Goal: Use online tool/utility: Utilize a website feature to perform a specific function

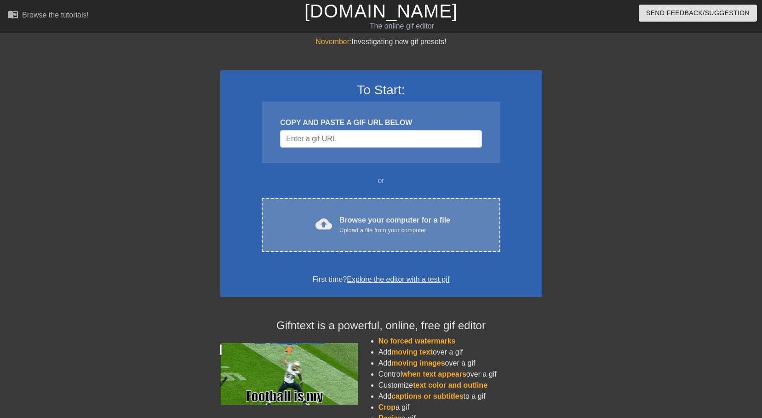
click at [355, 232] on div "Upload a file from your computer" at bounding box center [394, 230] width 111 height 9
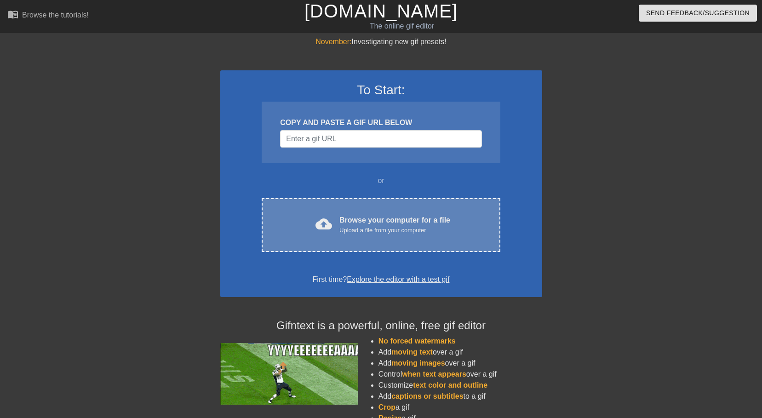
click at [371, 233] on div "Upload a file from your computer" at bounding box center [394, 230] width 111 height 9
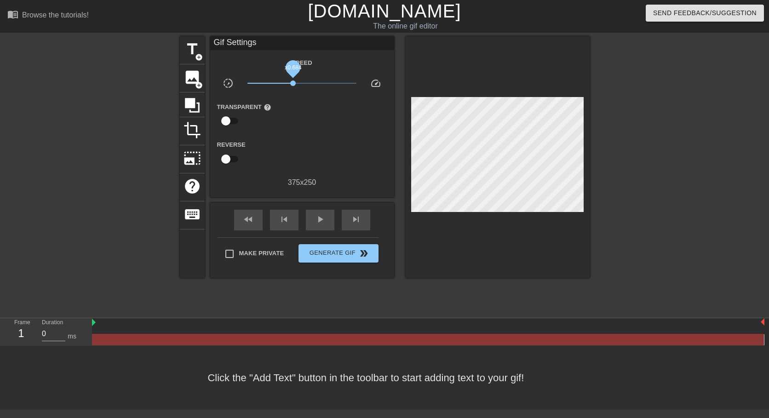
drag, startPoint x: 301, startPoint y: 83, endPoint x: 293, endPoint y: 81, distance: 8.0
click at [293, 81] on span "x0.684" at bounding box center [293, 83] width 6 height 6
click at [195, 53] on span "add_circle" at bounding box center [199, 57] width 8 height 8
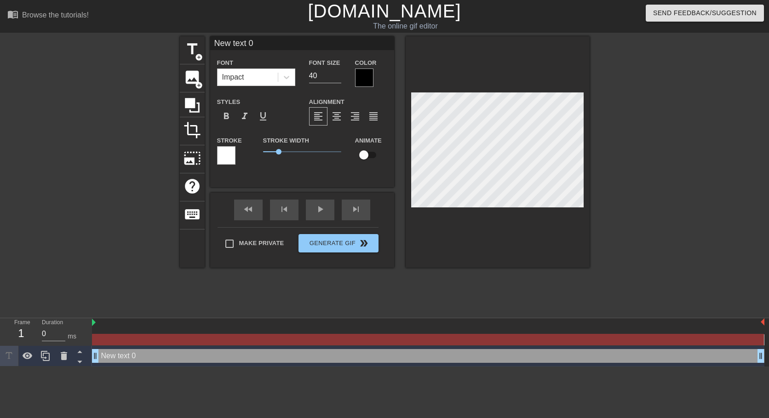
scroll to position [1, 2]
type input "Newtext 0"
type textarea "Newtext 0"
type input "Netext 0"
type textarea "Netext 0"
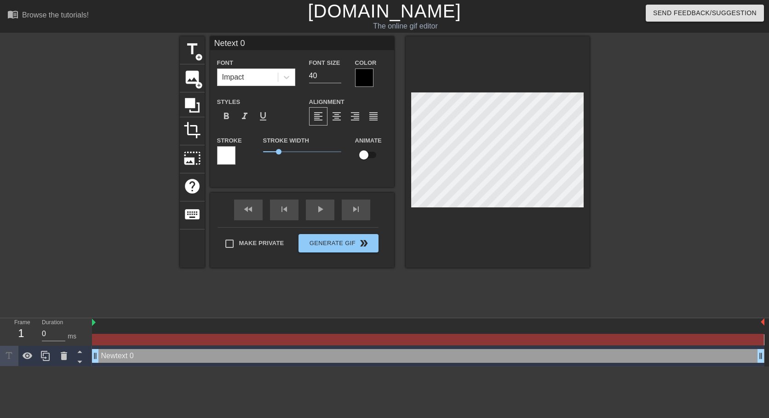
type input "Ntext 0"
type textarea "Ntext 0"
type input "Next 0"
type textarea "Next 0"
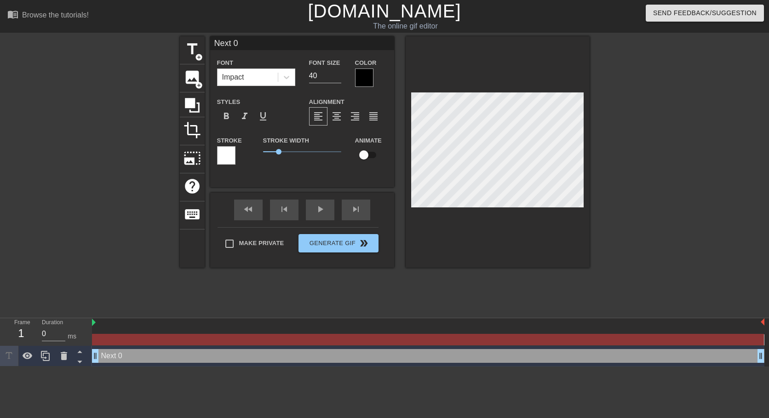
type input "Nxt 0"
type textarea "Nxt 0"
type input "Nt 0"
type textarea "Nt 0"
type input "t 0"
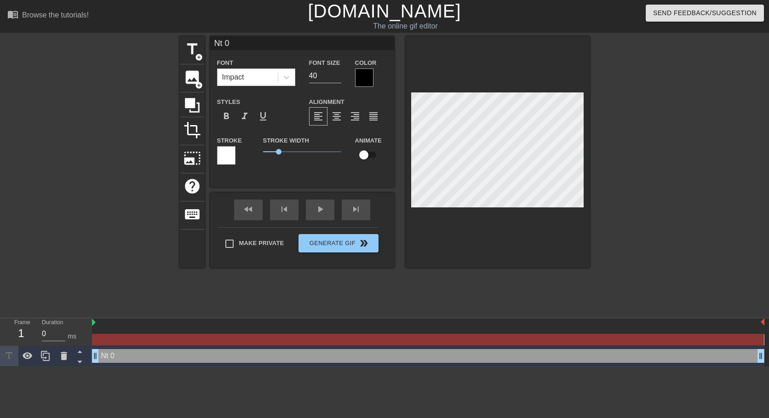
type textarea "t 0"
type input "0"
type textarea "0"
type input "0"
type textarea "0"
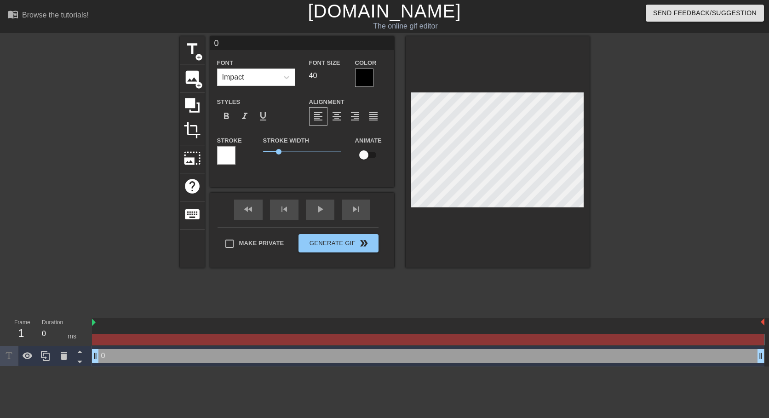
scroll to position [1, 1]
type input "H"
type textarea "H"
type input "HO"
type textarea "HO"
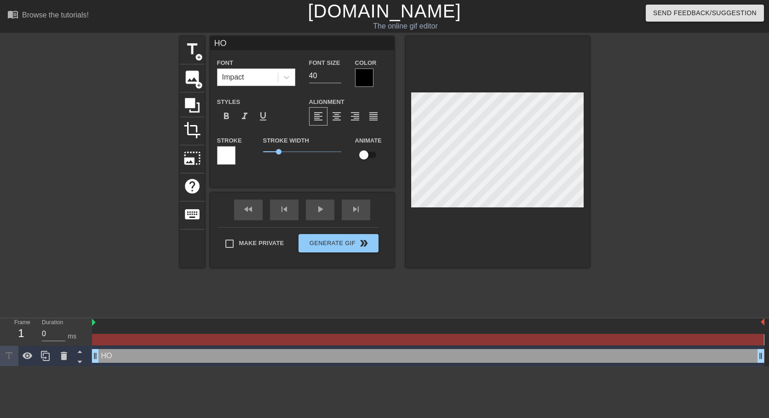
type input "HOW"
type textarea "HOW"
type input "HOWL"
type textarea "HOWL"
type input "HOWLE"
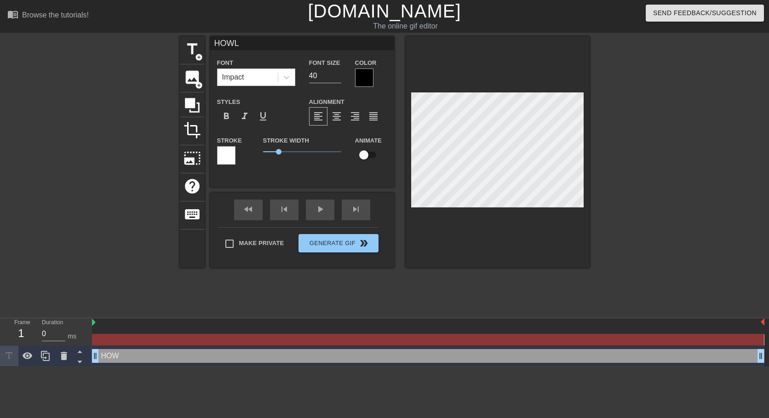
type textarea "HOWLE"
type input "HOWLER"
type textarea "HOWLER"
type input "HOWLER"
type textarea "HOWLER"
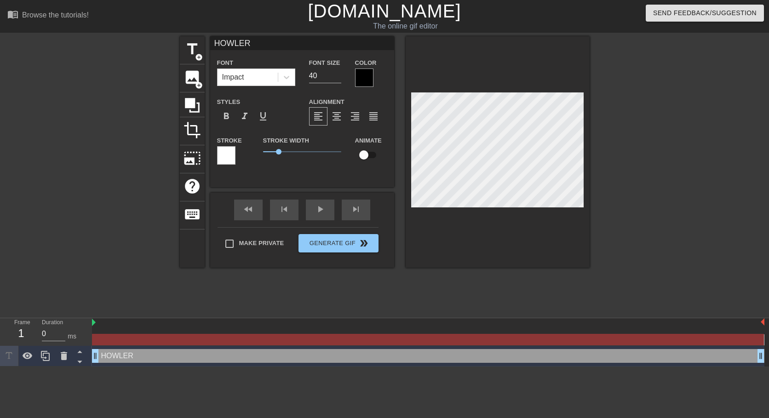
type input "HOWLER B"
type textarea "HOWLER B"
type input "HOWLER BI"
type textarea "HOWLER BI"
type input "HOWLER BIN"
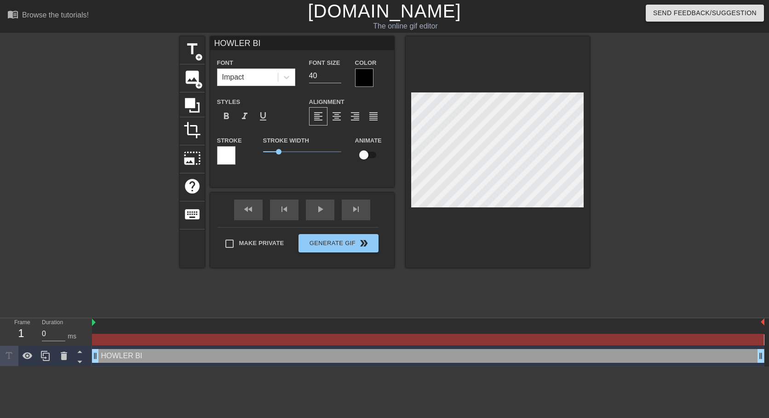
type textarea "HOWLER BIN"
type input "HOWLER BING"
type textarea "HOWLER BING"
type input "HOWLER BINGO"
type textarea "HOWLER BINGO"
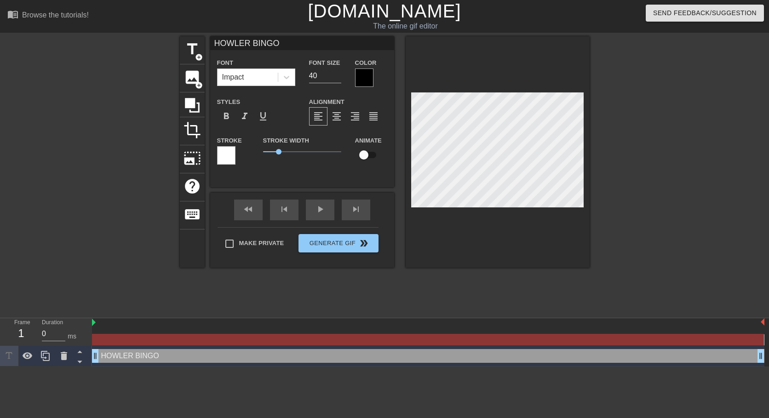
type input "HOWLER BINGO"
type textarea "HOWLER BINGO"
type input "HOWLER BINGO 2"
type textarea "HOWLER BINGO 2"
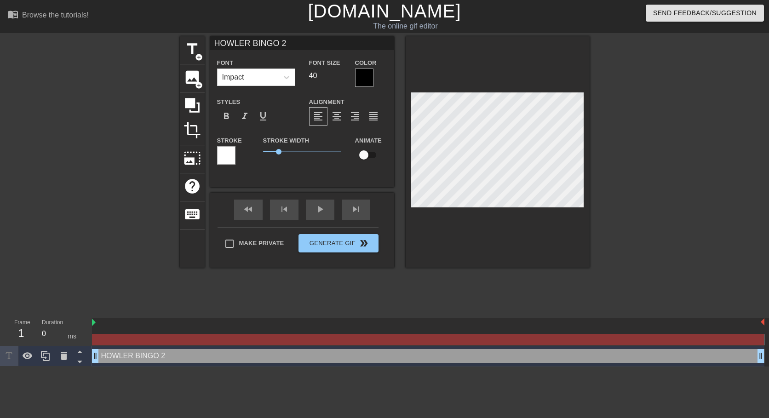
type input "HOWLER BINGO 20"
type textarea "HOWLER BINGO 20"
type input "HOWLER BINGO 202"
type textarea "HOWLER BINGO 202"
type input "HOWLER BINGO 2025"
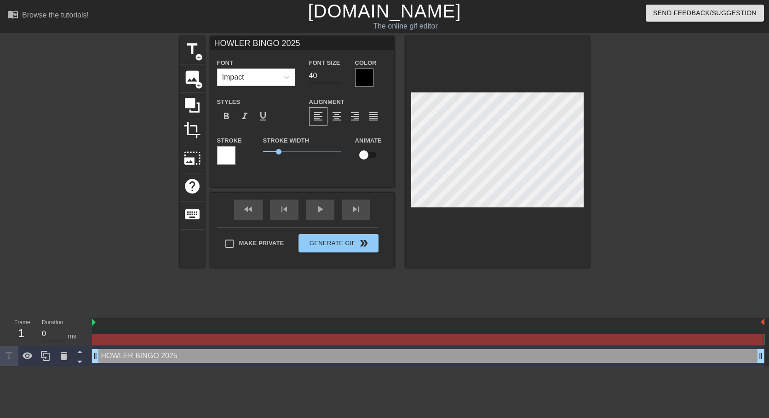
type textarea "HOWLER BINGO 2025"
click at [371, 74] on div at bounding box center [364, 78] width 18 height 18
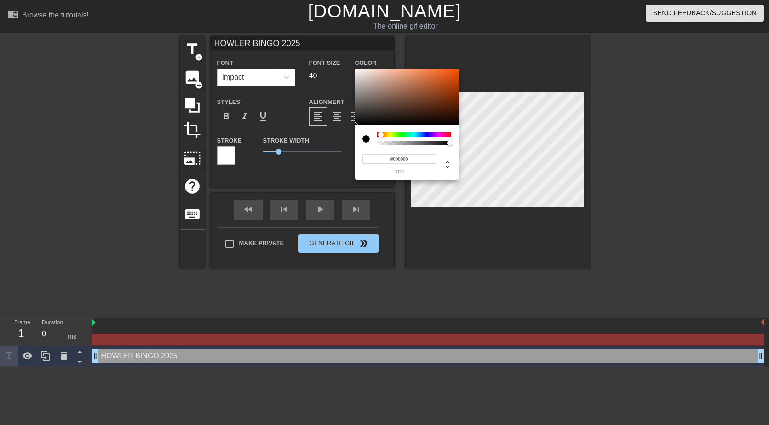
click at [381, 135] on div at bounding box center [384, 135] width 6 height 6
click at [413, 136] on div at bounding box center [414, 134] width 74 height 5
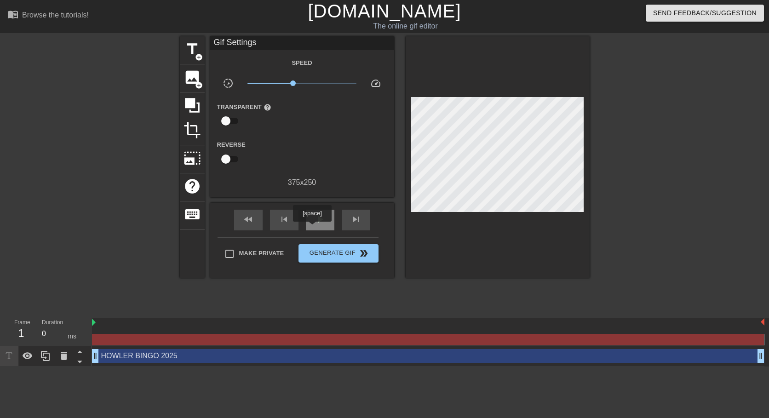
click at [312, 228] on div "play_arrow" at bounding box center [320, 220] width 29 height 21
click at [320, 221] on span "pause" at bounding box center [320, 219] width 11 height 11
drag, startPoint x: 95, startPoint y: 359, endPoint x: 127, endPoint y: 359, distance: 32.2
drag, startPoint x: 132, startPoint y: 357, endPoint x: 153, endPoint y: 358, distance: 21.6
click at [153, 358] on div "HOWLER BINGO 2025 drag_handle drag_handle" at bounding box center [428, 356] width 672 height 14
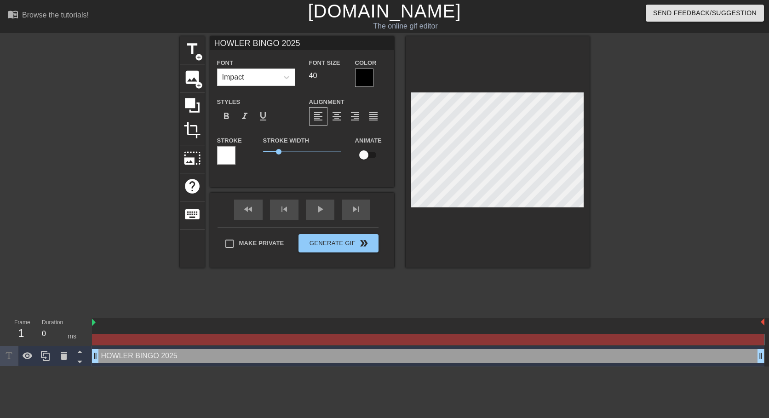
click at [130, 359] on div "HOWLER BINGO 2025 drag_handle drag_handle" at bounding box center [428, 356] width 672 height 14
click at [108, 357] on div "HOWLER BINGO 2025 drag_handle drag_handle" at bounding box center [428, 356] width 672 height 14
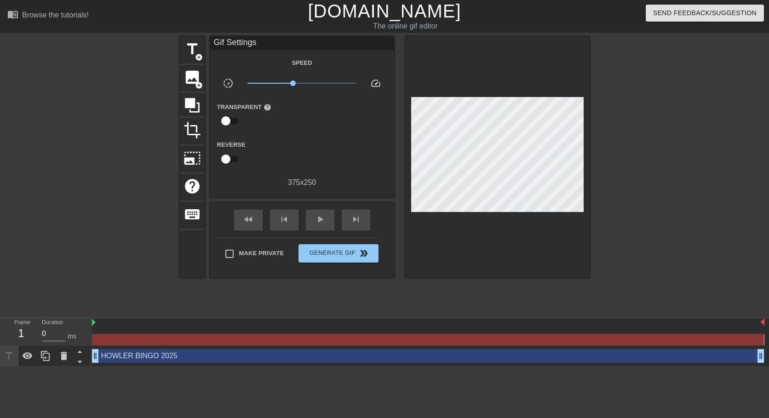
click at [139, 367] on html "menu_book Browse the tutorials! Gifntext.com The online gif editor Send Feedbac…" at bounding box center [384, 183] width 769 height 367
click at [27, 334] on div "1" at bounding box center [21, 333] width 14 height 17
click at [22, 335] on div "1" at bounding box center [21, 333] width 14 height 17
click at [21, 335] on div "1" at bounding box center [21, 333] width 14 height 17
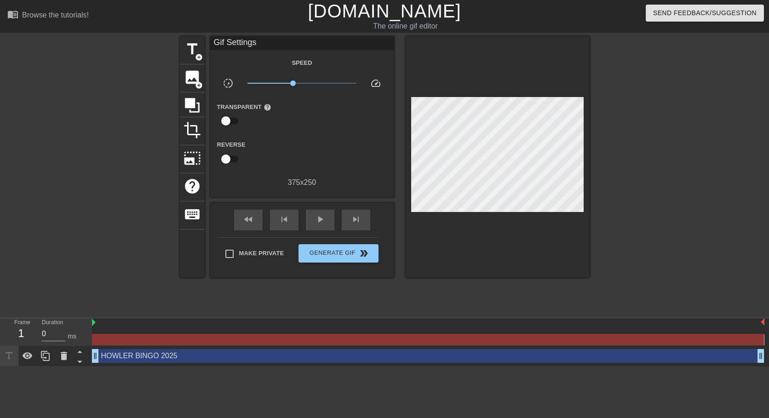
click at [365, 16] on link "[DOMAIN_NAME]" at bounding box center [384, 11] width 153 height 20
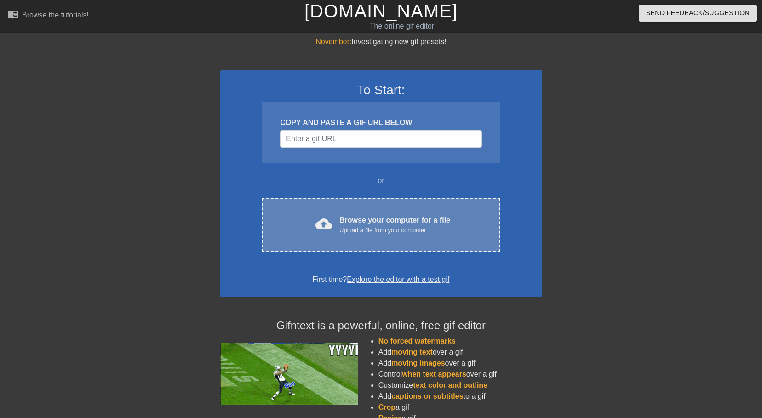
click at [376, 229] on div "Upload a file from your computer" at bounding box center [394, 230] width 111 height 9
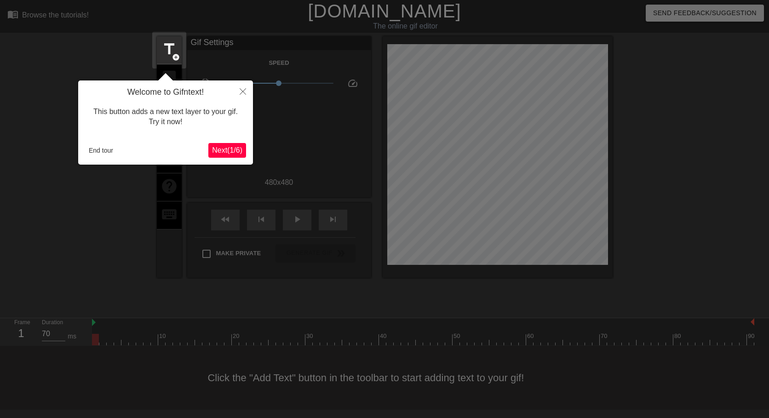
click at [224, 148] on span "Next ( 1 / 6 )" at bounding box center [227, 150] width 30 height 8
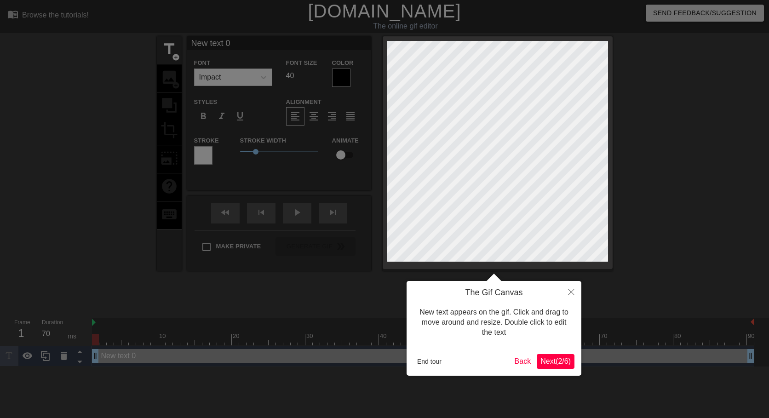
click at [542, 359] on span "Next ( 2 / 6 )" at bounding box center [555, 361] width 30 height 8
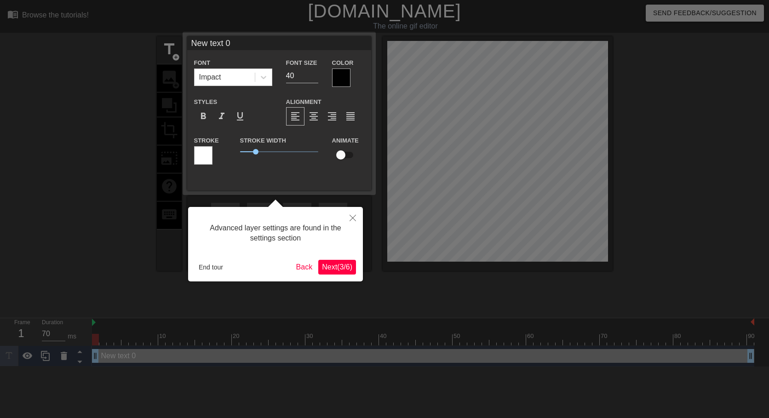
click at [337, 267] on span "Next ( 3 / 6 )" at bounding box center [337, 267] width 30 height 8
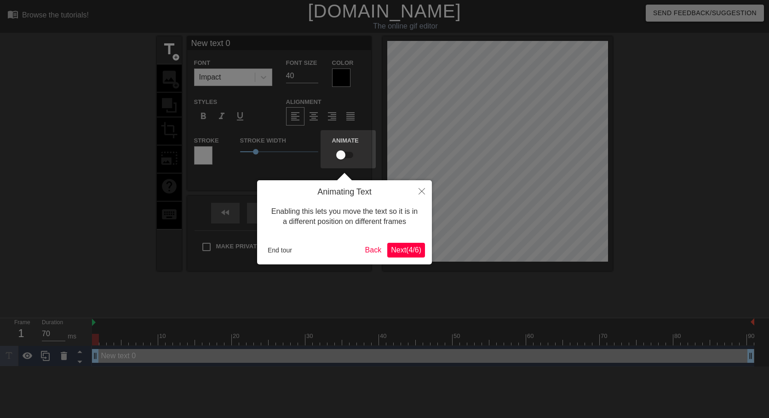
click at [397, 252] on span "Next ( 4 / 6 )" at bounding box center [406, 250] width 30 height 8
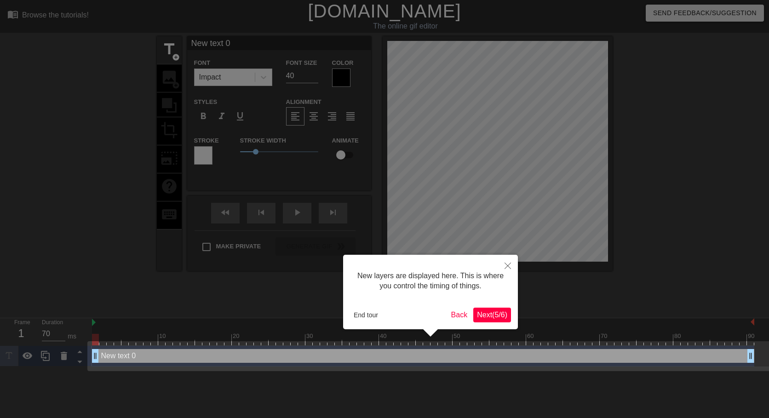
click at [479, 314] on span "Next ( 5 / 6 )" at bounding box center [492, 315] width 30 height 8
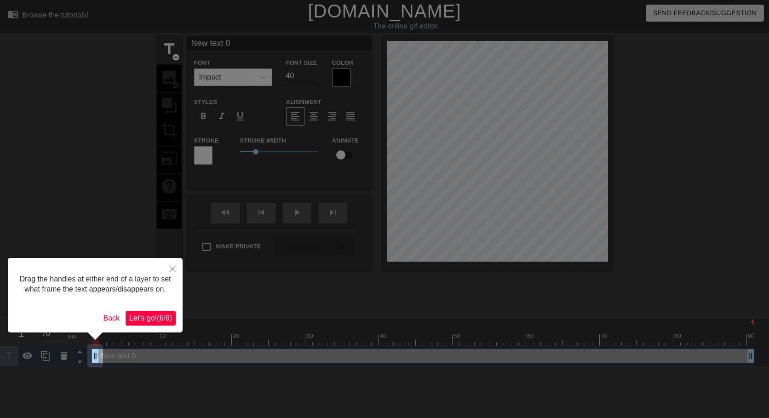
click at [158, 317] on span "Let's go! ( 6 / 6 )" at bounding box center [150, 318] width 43 height 8
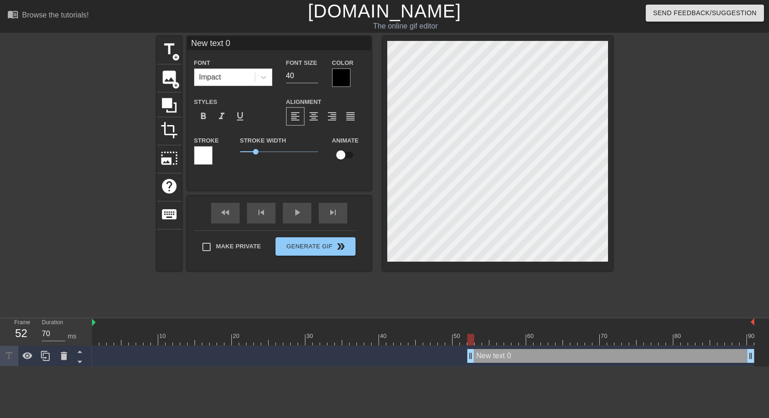
drag, startPoint x: 96, startPoint y: 359, endPoint x: 471, endPoint y: 377, distance: 375.2
click at [471, 367] on html "menu_book Browse the tutorials! [DOMAIN_NAME] The online gif editor Send Feedba…" at bounding box center [384, 183] width 769 height 367
type input "H"
type textarea "H"
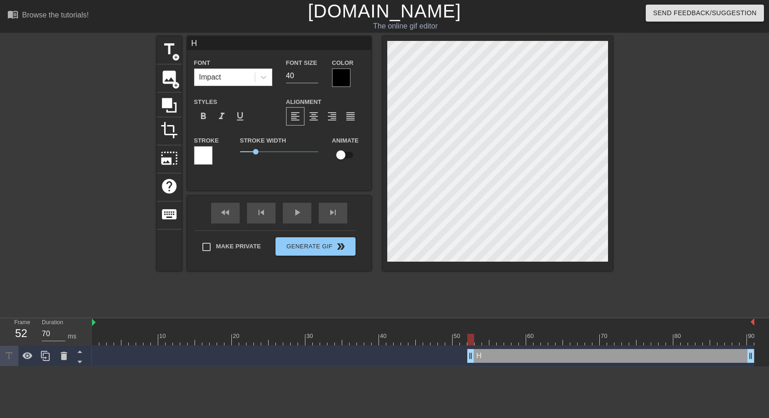
type input "Ho"
type textarea "Ho"
type input "How"
type textarea "How"
type input "Howl"
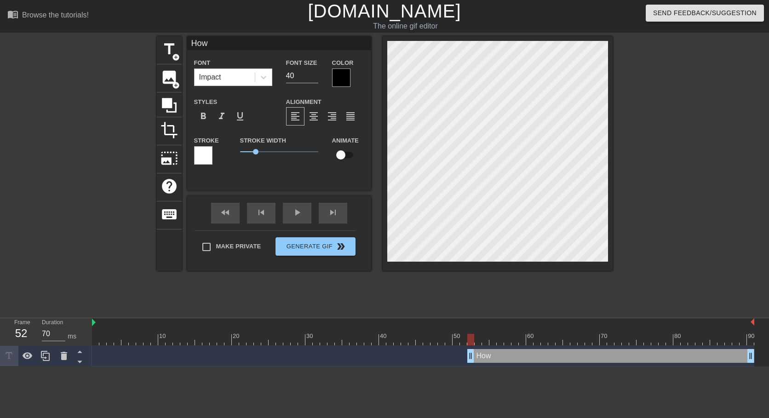
type textarea "Howl"
type input "[PERSON_NAME]"
type textarea "[PERSON_NAME]"
type input "Howler"
type textarea "Howler"
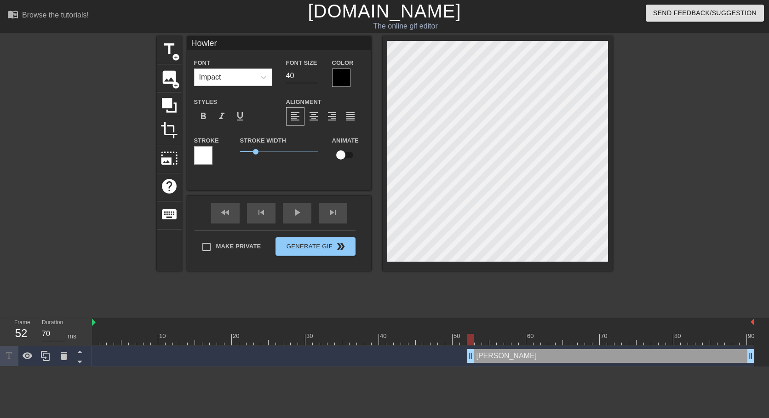
type input "Howler"
type textarea "Howler"
type input "Howler W"
type textarea "Howler W"
type input "Howler Wi"
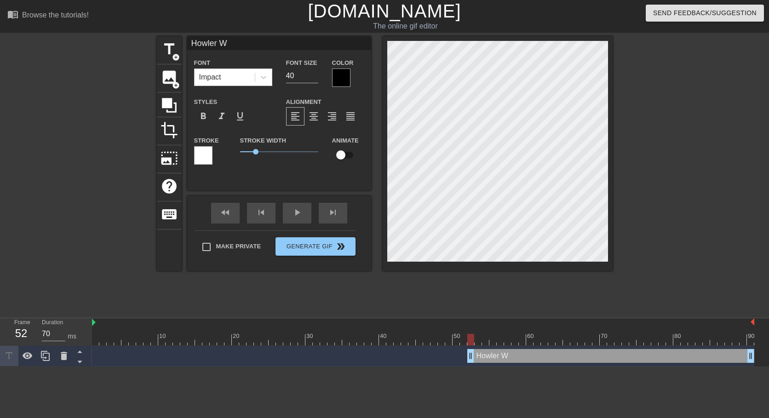
type textarea "Howler Wi"
type input "Howler Win"
type textarea "Howler Win"
type input "Howler [PERSON_NAME]"
type textarea "Howler [PERSON_NAME]"
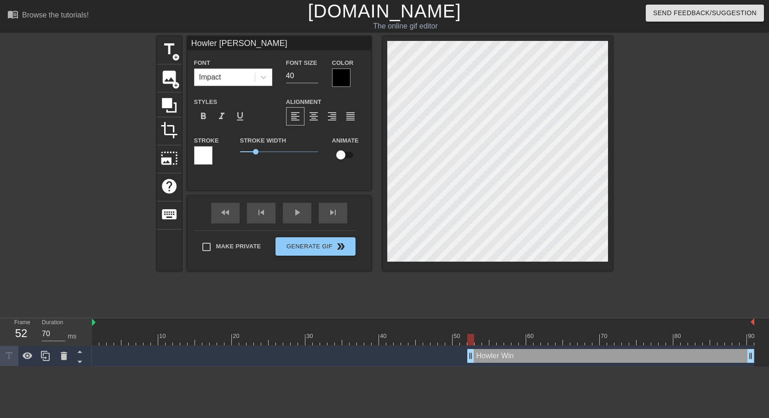
type input "Howler Winte"
type textarea "Howler Winte"
type input "Howler Winter"
type textarea "Howler Winter"
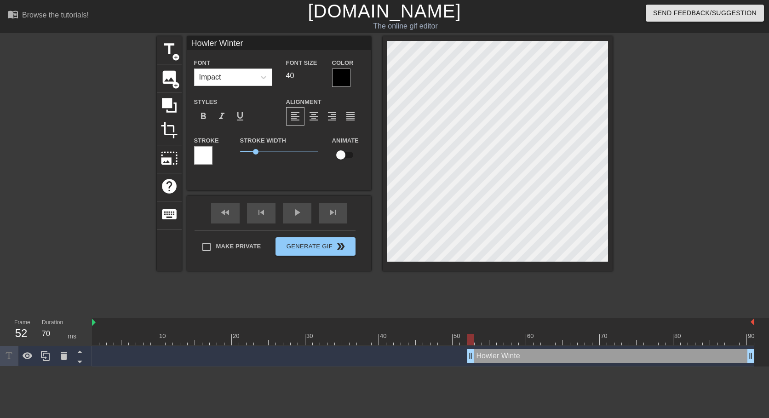
type input "Howler Winter"
type textarea "Howler Winter"
type input "Howler Winter B"
type textarea "Howler Winter B"
type input "Howler Winter Bi"
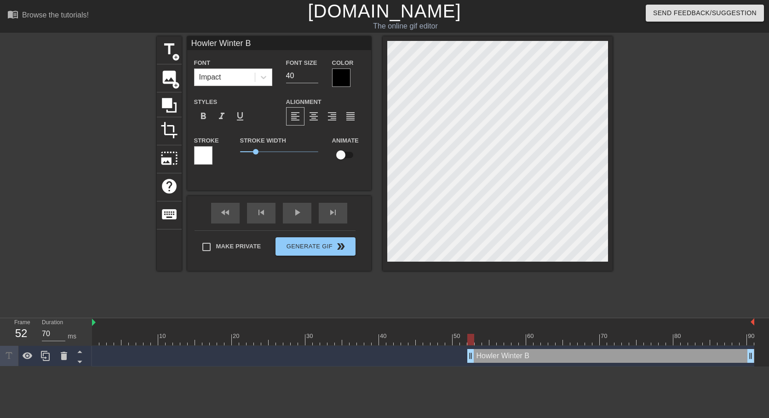
type textarea "Howler Winter Bi"
type input "Howler Winter Bin"
type textarea "Howler Winter Bin"
type input "Howler Winter Bing"
type textarea "Howler Winter Bing"
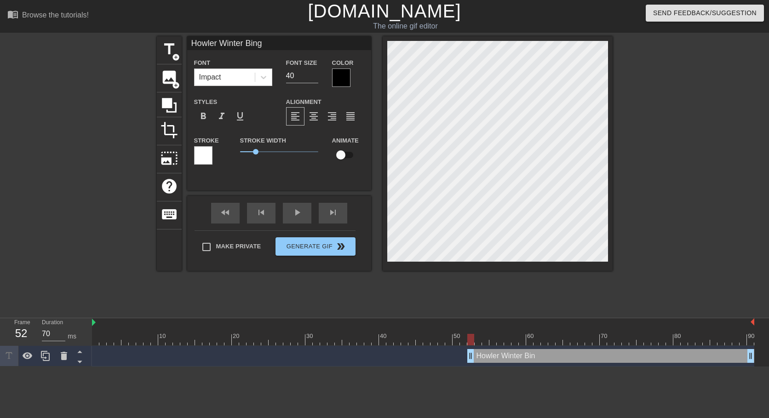
type input "Howler Winter Bingo"
type textarea "Howler Winter Bingo"
type input "Howler Winter Bingo"
type textarea "Howler Winter Bingo"
type input "Howler Winter Bingo 2"
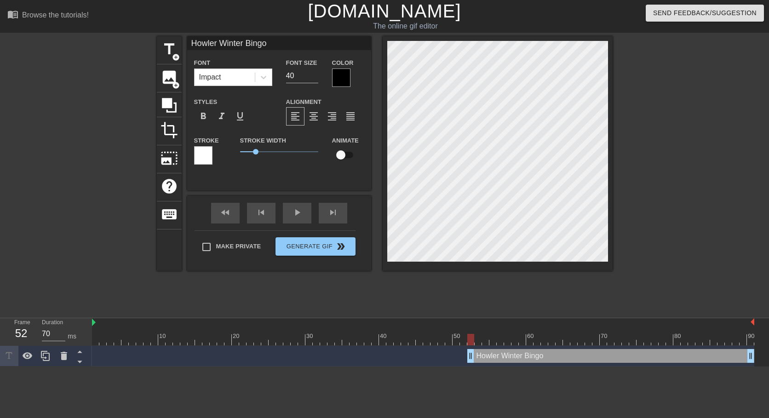
type textarea "Howler Winter Bingo 2"
type input "Howler Winter Bingo 2-"
type textarea "Howler Winter Bingo 2-"
type input "Howler Winter Bingo 2-2"
type textarea "Howler Winter Bingo 2-2"
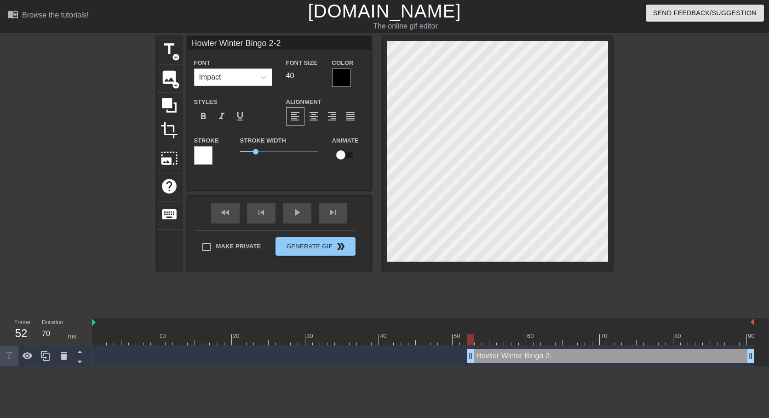
scroll to position [1, 5]
type input "Howler Winter Bingo 2-"
type textarea "Howler Winter Bingo 2-"
type input "Howler Winter Bingo 2"
type textarea "Howler Winter Bingo 2"
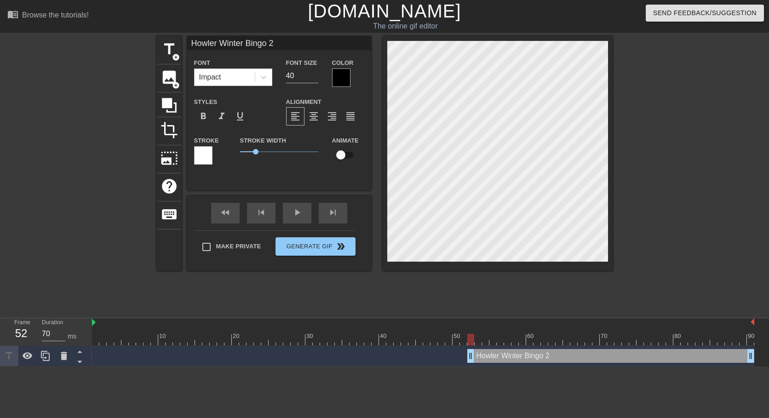
type input "Howler Winter Bingo"
type textarea "Howler Winter Bingo"
type input "Howler Winter Bingo"
type textarea "Howler Winter Bingo"
type input "Howler Winter Bing"
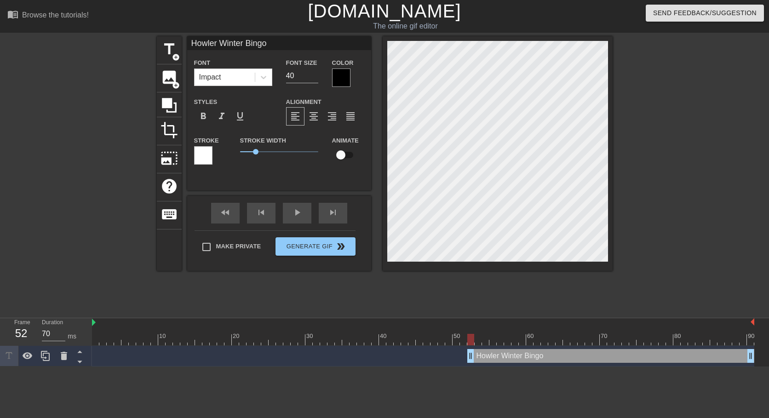
type textarea "Howler Winter Bing"
type input "Howler Winter Bin"
type textarea "Howler Winter Bin"
type input "Howler Winter Bi"
type textarea "Howler Winter Bi"
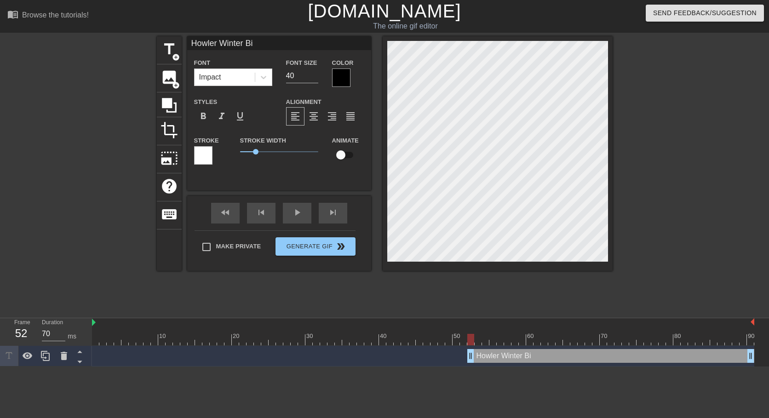
scroll to position [1, 4]
type input "Howler Winter B"
type textarea "Howler Winter B"
type input "Howler Winter B"
type textarea "Howler Winter B"
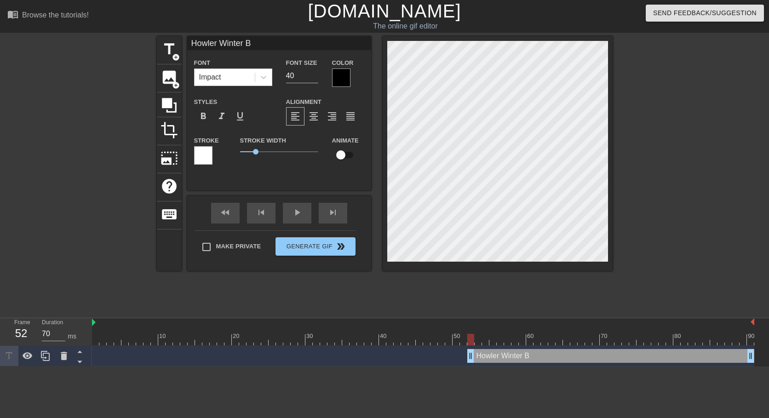
scroll to position [1, 1]
type input "Howler Winter B2"
type textarea "Howler Winter B 2"
type input "Howler Winter B20"
type textarea "Howler Winter B 20"
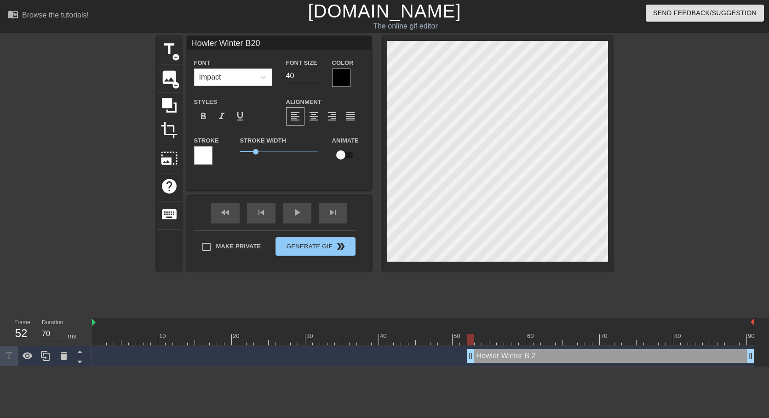
type input "Howler Winter B202"
type textarea "Howler Winter B 202"
type input "Howler Winter B2020"
type textarea "Howler Winter B 2020"
type input "Howler Winter B20205"
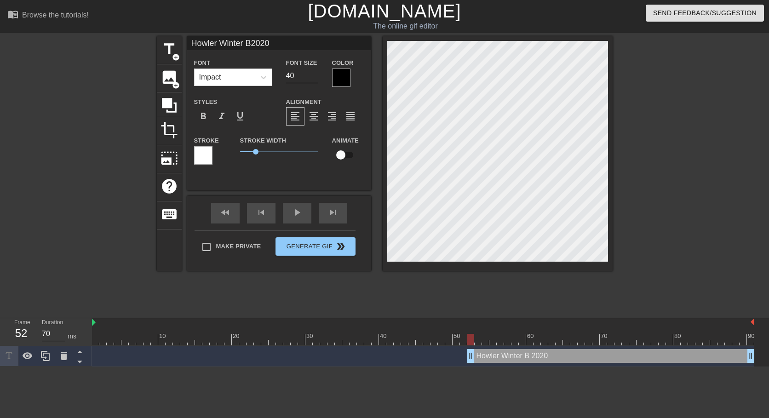
type textarea "Howler Winter B 20205"
type input "Howler Winter B2020"
type textarea "Howler Winter B 2020"
type input "Howler Winter B202"
type textarea "Howler Winter B 202"
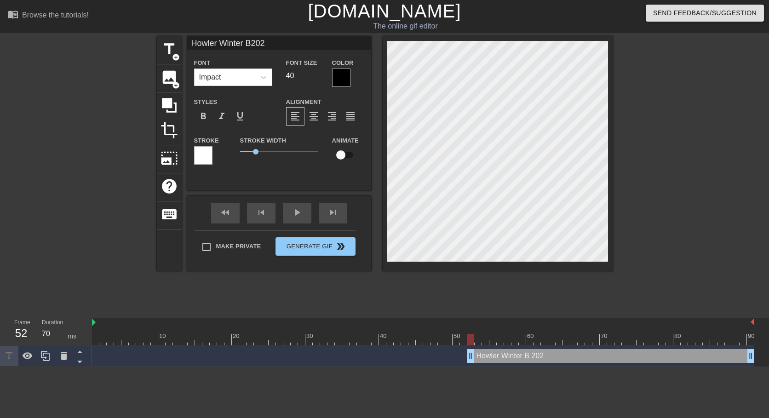
type input "Howler Winter B2025"
type textarea "Howler Winter B 2025"
type input "Howler Winter B 2025"
type textarea "Howler Winter B 2025"
type input "Howler Winter B 2025"
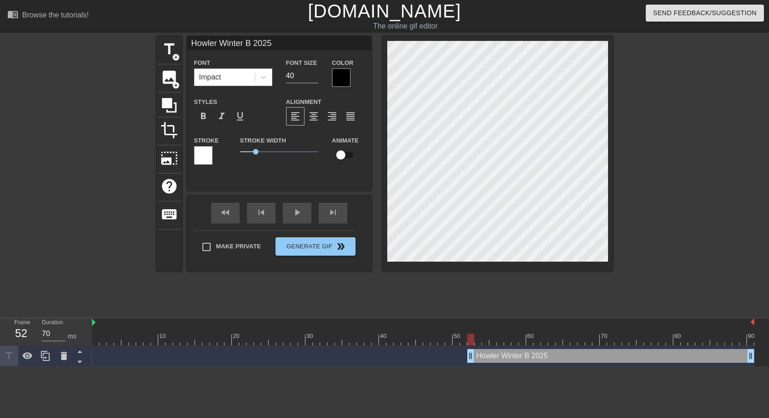
type textarea "Howler Winter B 2025"
type input "Howler Winter B 2025"
type textarea "Howler Winter B 2025"
type input "Howler Winter B 2025"
type textarea "Howler Winter B 2025"
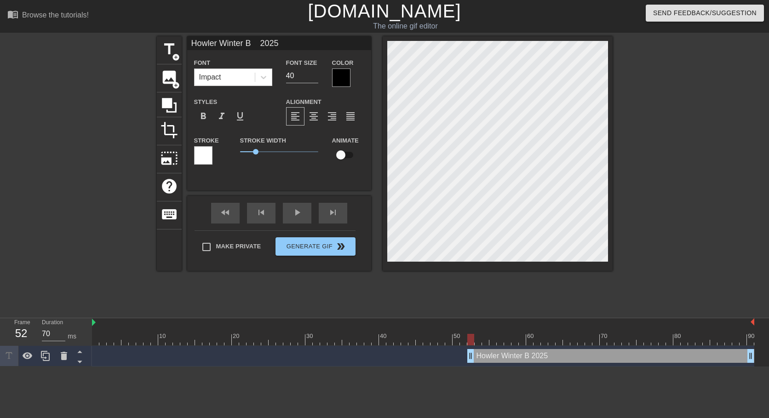
type input "Howler Winter B 2025"
type textarea "Howler Winter B 2025"
type input "Howler Winter B 2025"
type textarea "Howler Winter B 2025"
type input "Howler Winter B 2025"
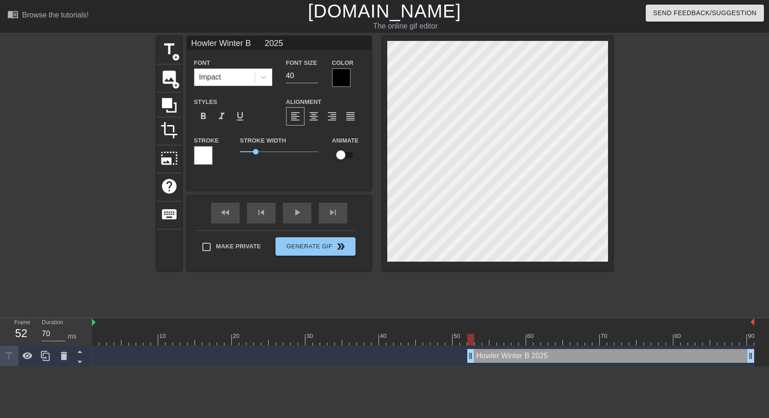
type textarea "Howler Winter B 2025"
type input "Howler Winter B 2025"
type textarea "Howler Winter B 2025"
type input "Howler Winter B 2025"
type textarea "Howler Winter B 2025"
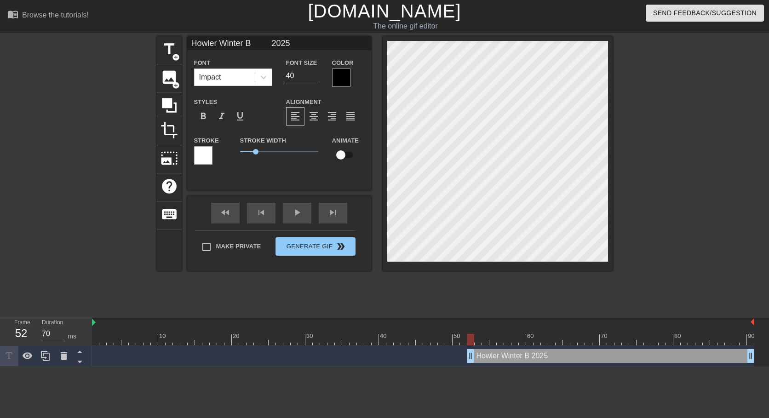
type input "Howler Winter B 2025"
type textarea "Howler Winter B 2025"
type input "Howler Winter B 2025"
type textarea "Howler Winter B 2025"
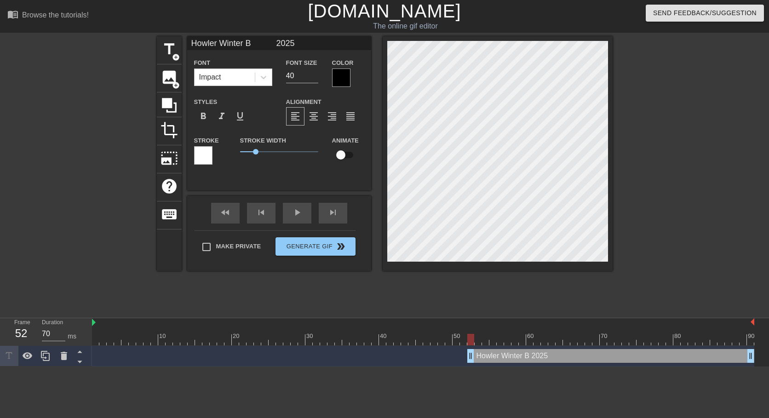
type input "Howler Winter Bi 2025"
type textarea "Howler Winter Bi 2025"
type input "Howler Winter Bin 2025"
type textarea "Howler Winter Bin 2025"
type input "Howler Winter Bing 2025"
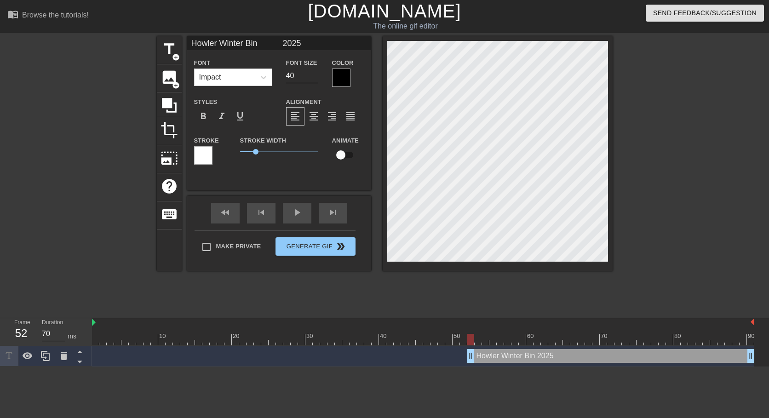
type textarea "Howler Winter Bing 2025"
type input "Howler Winter Bingo 2025"
type textarea "Howler Winter Bingo 2025"
type input "Howler Winter Bingo 2025"
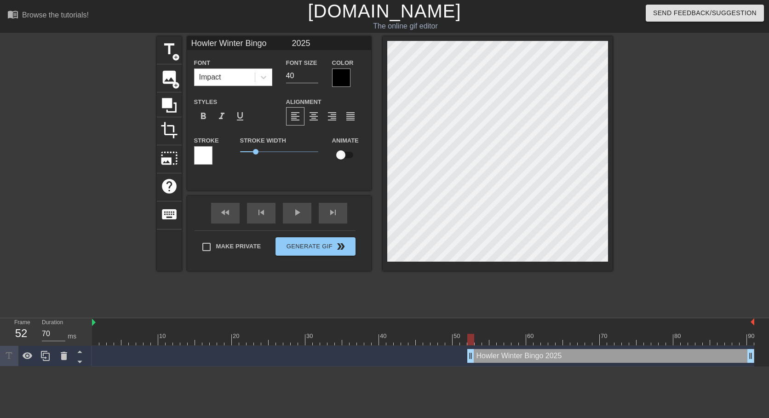
type textarea "Howler Winter Bingo 2025"
type input "Howler Winter Bingo 2025"
type textarea "Howler Winter Bingo 2025"
type input "Howler Winter Bingo 2025"
type textarea "Howler Winter Bingo 2025"
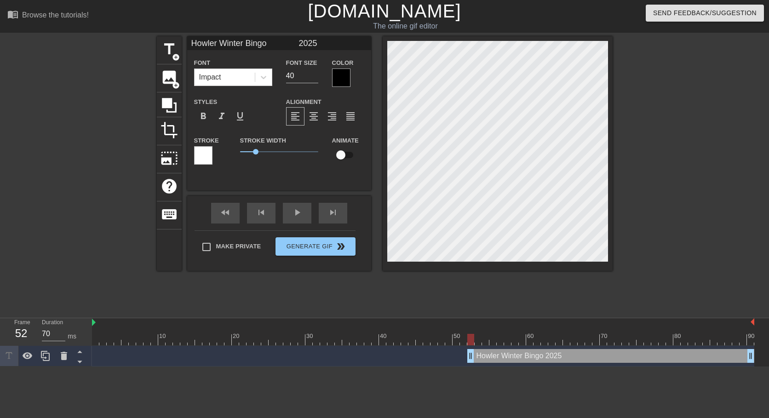
type input "Howler Winter Bingo 2025"
type textarea "Howler Winter Bingo 2025"
type input "Howler Winter Bingo 2025"
type textarea "Howler Winter Bingo 2025"
type input "Howler Winter Bingo 2025"
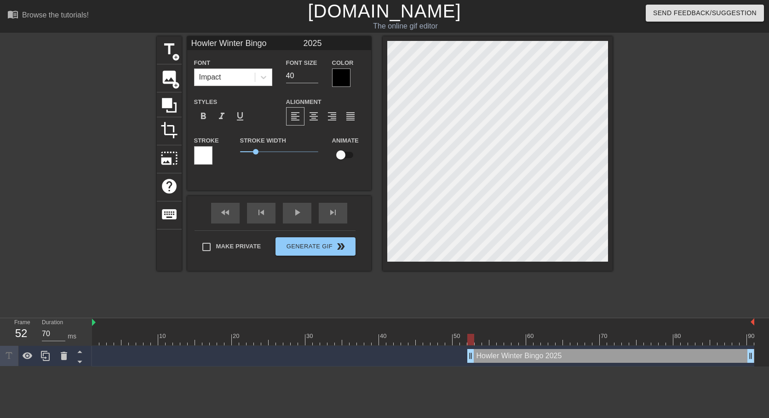
type textarea "Howler Winter Bingo 2025"
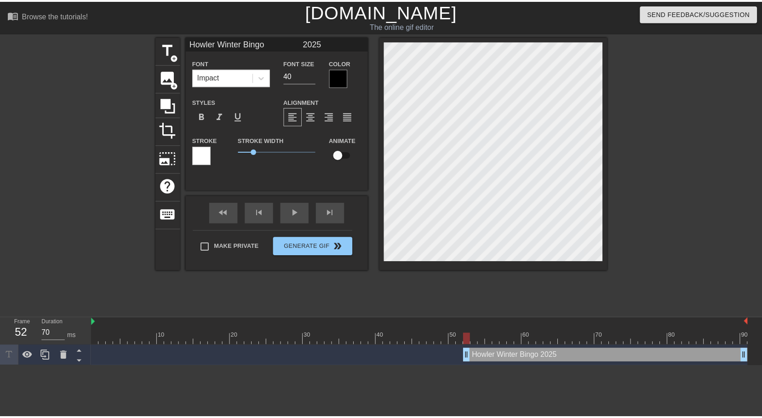
scroll to position [1, 3]
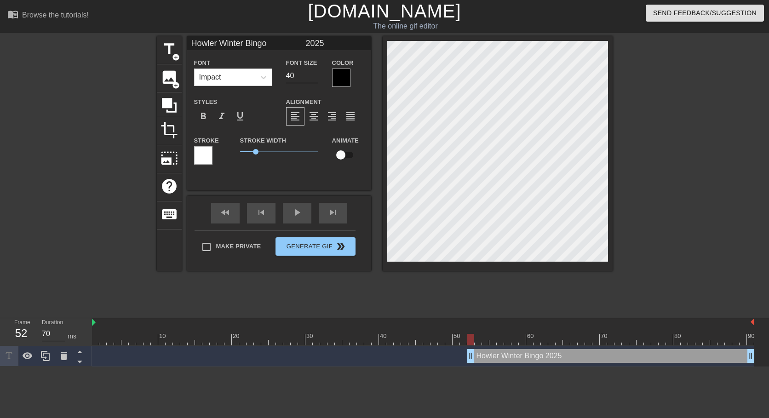
type input "Howler Winter Bingo 2025"
type textarea "Howler Winter Bingo 2025"
type input "Howler Winter Bingo 2025"
type textarea "Howler Winter Bingo 2025"
type input "Howler Winter Bingo 2025"
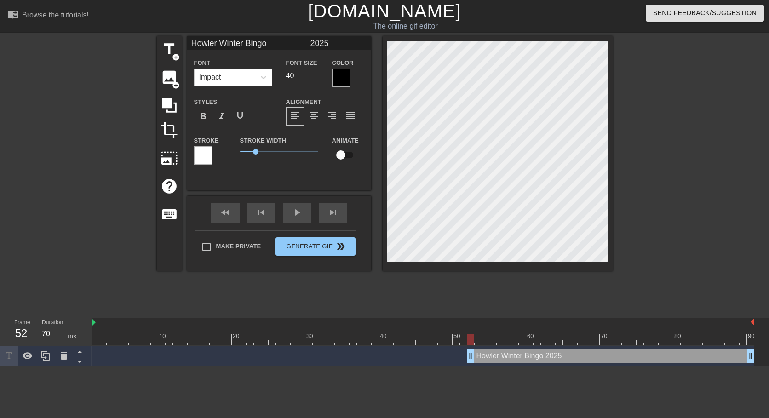
type textarea "Howler Winter Bingo 2025"
click at [303, 291] on div "title add_circle image add_circle crop photo_size_select_large help keyboard Ho…" at bounding box center [385, 174] width 456 height 276
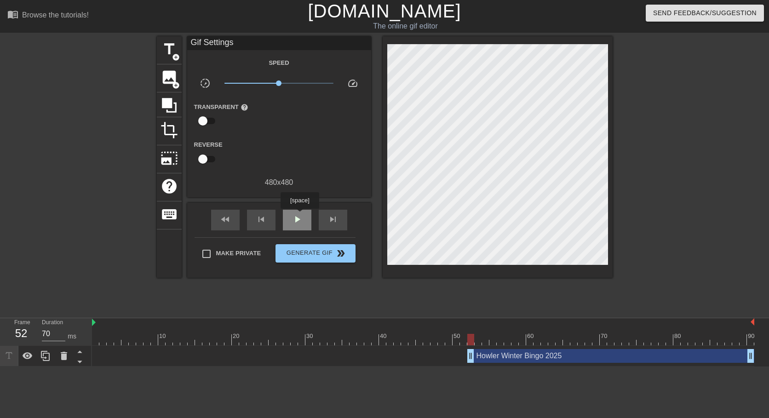
click at [299, 215] on span "play_arrow" at bounding box center [297, 219] width 11 height 11
drag, startPoint x: 470, startPoint y: 355, endPoint x: 411, endPoint y: 356, distance: 58.9
click at [202, 121] on input "checkbox" at bounding box center [203, 120] width 52 height 17
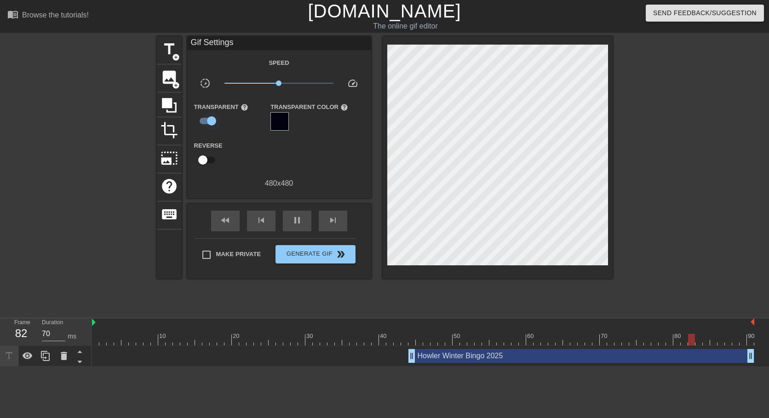
click at [210, 121] on input "checkbox" at bounding box center [211, 120] width 52 height 17
checkbox input "false"
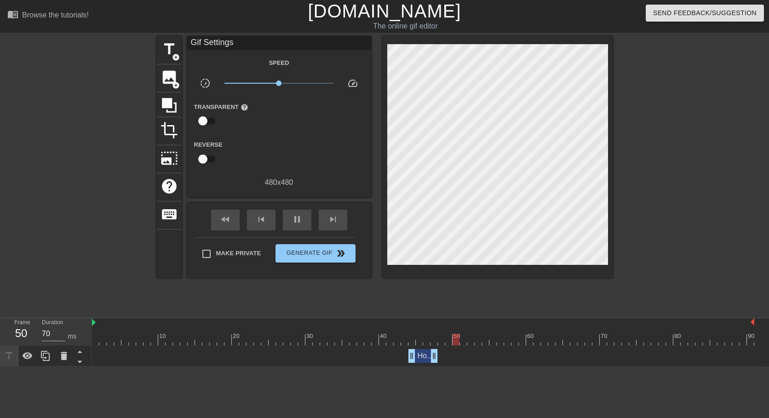
drag, startPoint x: 751, startPoint y: 361, endPoint x: 432, endPoint y: 372, distance: 319.4
click at [432, 367] on html "menu_book Browse the tutorials! [DOMAIN_NAME] The online gif editor Send Feedba…" at bounding box center [384, 183] width 769 height 367
drag, startPoint x: 424, startPoint y: 355, endPoint x: 173, endPoint y: 359, distance: 251.1
click at [173, 359] on div "Howler Winter Bingo 2025 drag_handle drag_handle" at bounding box center [172, 356] width 29 height 14
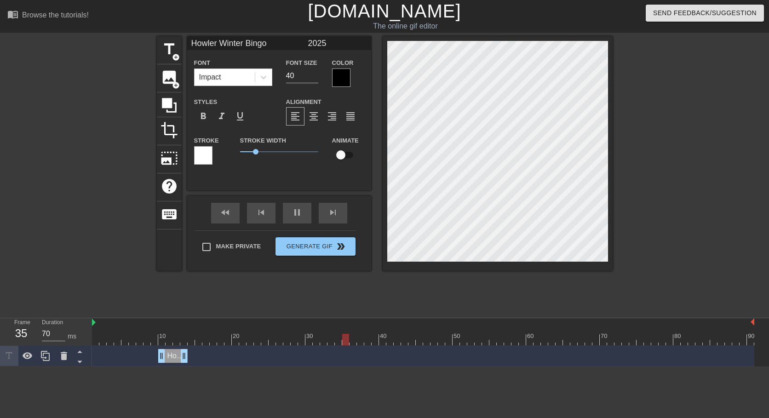
click at [174, 359] on div "Howler Winter Bingo 2025 drag_handle drag_handle" at bounding box center [172, 356] width 29 height 14
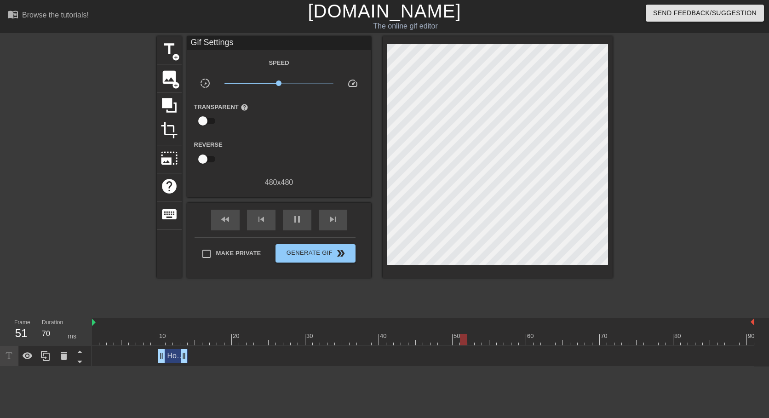
drag, startPoint x: 174, startPoint y: 359, endPoint x: 222, endPoint y: 380, distance: 52.1
click at [222, 367] on html "menu_book Browse the tutorials! [DOMAIN_NAME] The online gif editor Send Feedba…" at bounding box center [384, 183] width 769 height 367
click at [48, 356] on icon at bounding box center [45, 355] width 11 height 11
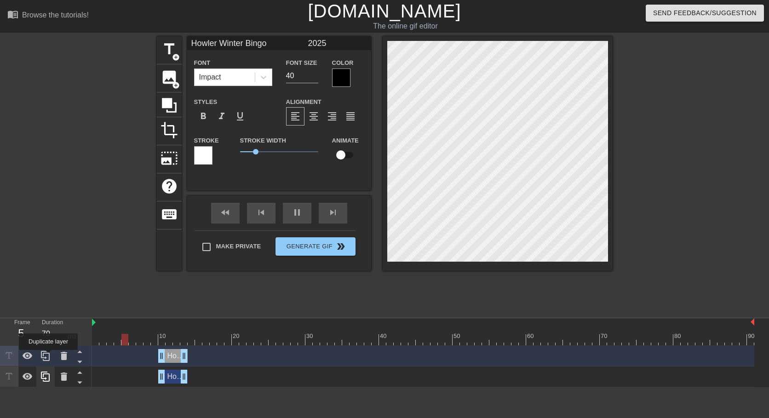
click at [48, 356] on icon at bounding box center [45, 355] width 11 height 11
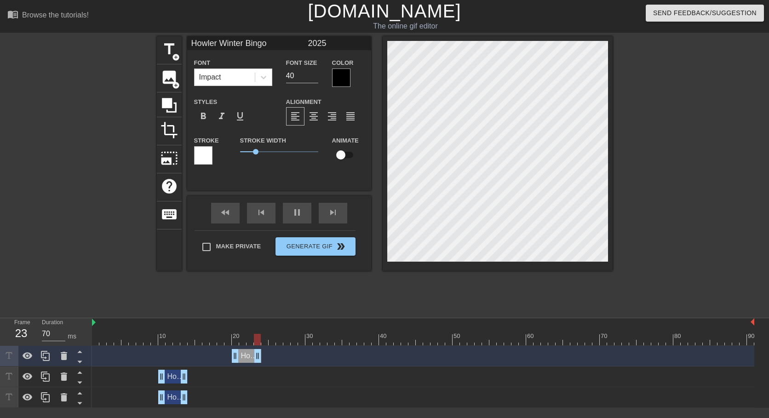
drag, startPoint x: 173, startPoint y: 359, endPoint x: 246, endPoint y: 373, distance: 74.0
click at [246, 373] on div "Howler Winter Bingo 2025 drag_handle drag_handle Howler Winter Bingo 2025 drag_…" at bounding box center [430, 377] width 677 height 62
drag, startPoint x: 172, startPoint y: 381, endPoint x: 321, endPoint y: 382, distance: 149.5
click at [321, 382] on div "Howler Winter Bingo 2025 drag_handle drag_handle" at bounding box center [319, 377] width 29 height 14
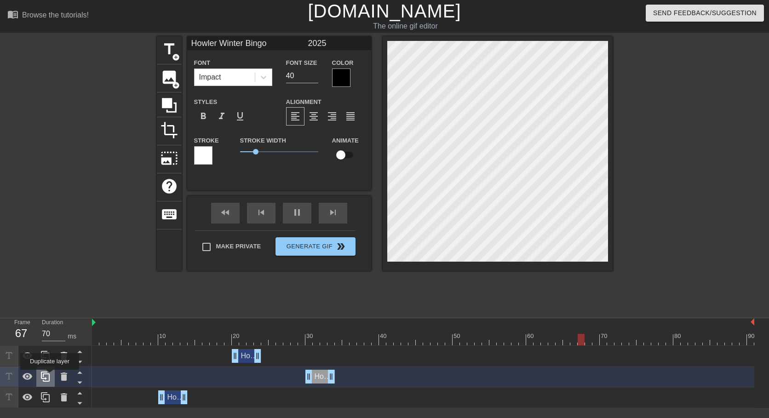
click at [50, 376] on icon at bounding box center [45, 376] width 11 height 11
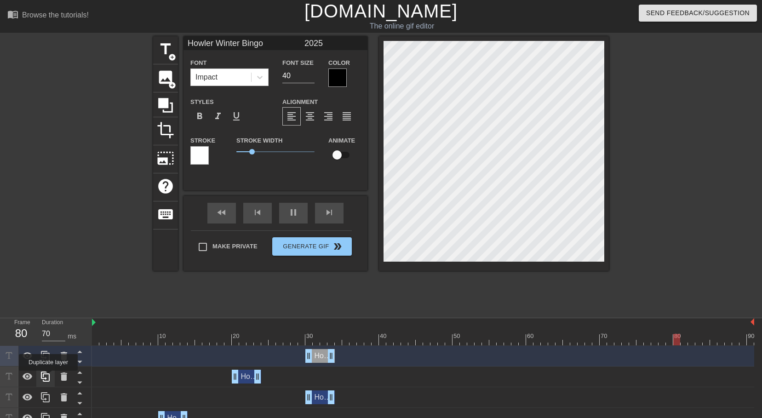
click at [48, 377] on icon at bounding box center [45, 376] width 11 height 11
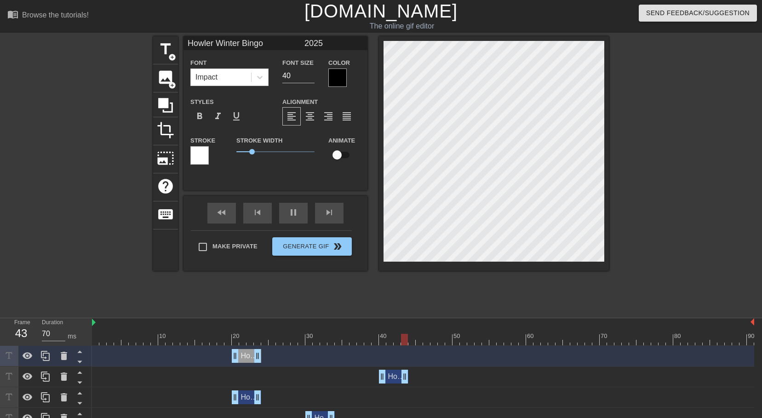
drag, startPoint x: 323, startPoint y: 379, endPoint x: 399, endPoint y: 376, distance: 75.5
click at [399, 376] on div "Howler Winter Bingo 2025 drag_handle drag_handle" at bounding box center [393, 377] width 29 height 14
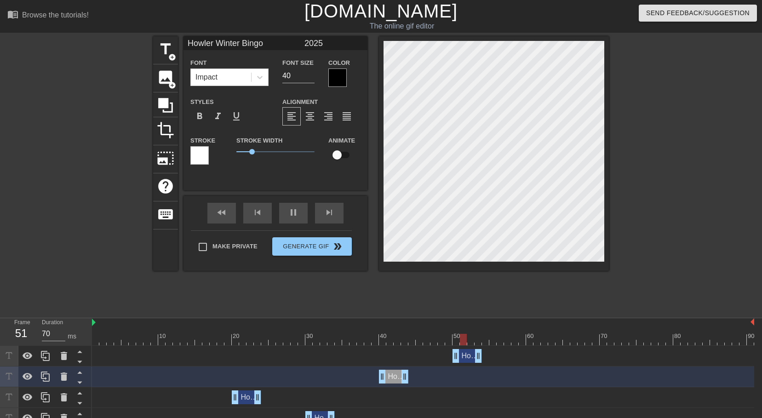
drag, startPoint x: 241, startPoint y: 355, endPoint x: 464, endPoint y: 383, distance: 223.8
click at [464, 383] on div "Howler Winter Bingo 2025 drag_handle drag_handle Howler Winter Bingo 2025 drag_…" at bounding box center [427, 397] width 670 height 103
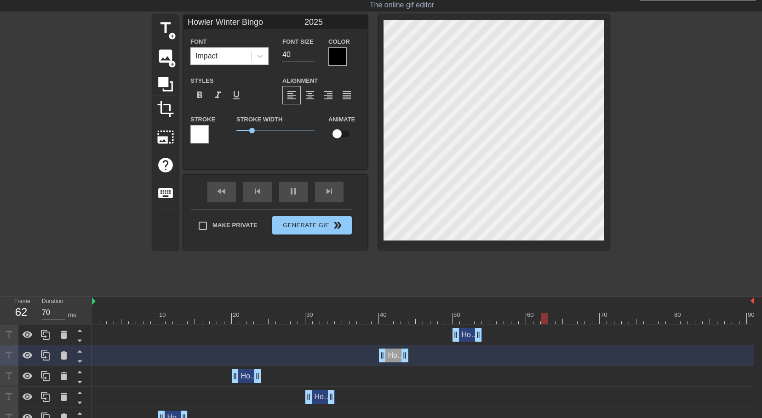
scroll to position [33, 0]
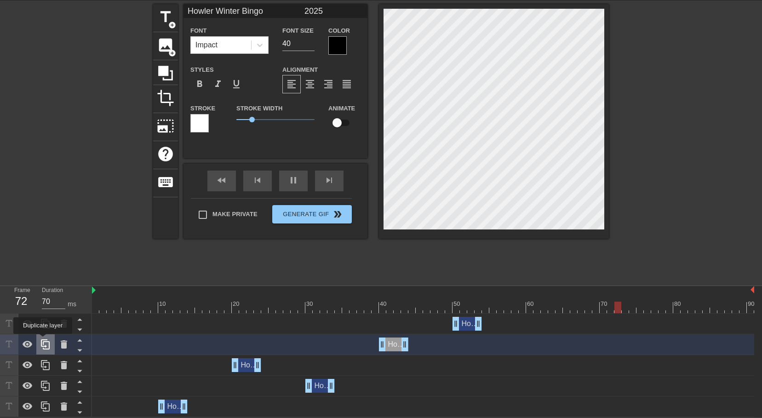
click at [43, 340] on icon at bounding box center [45, 344] width 11 height 11
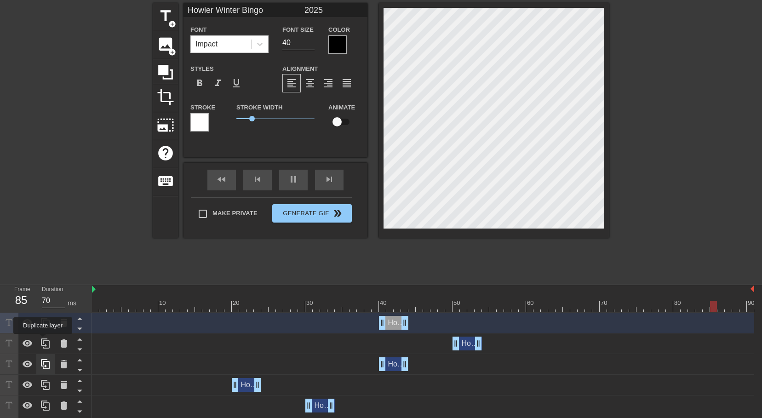
click at [43, 340] on icon at bounding box center [45, 343] width 11 height 11
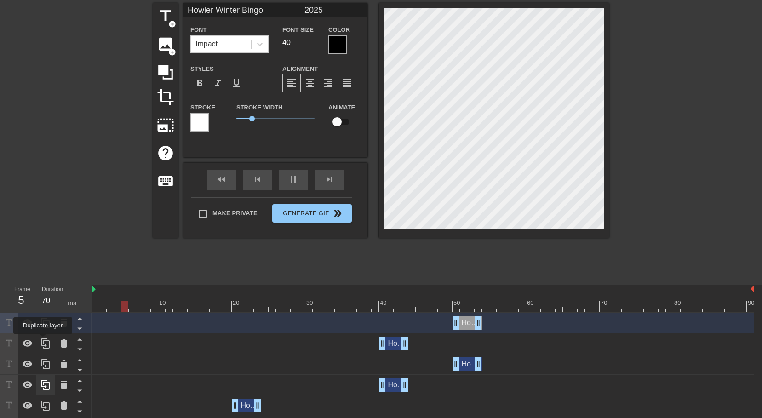
click at [43, 340] on icon at bounding box center [45, 343] width 11 height 11
type input "Howler Winter Bingo 2025"
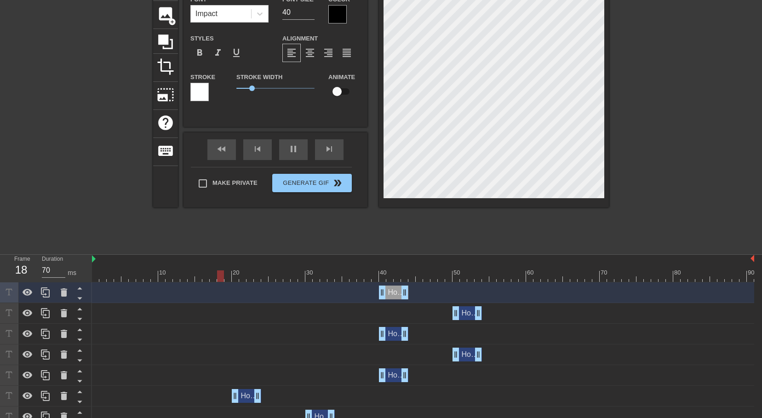
scroll to position [95, 0]
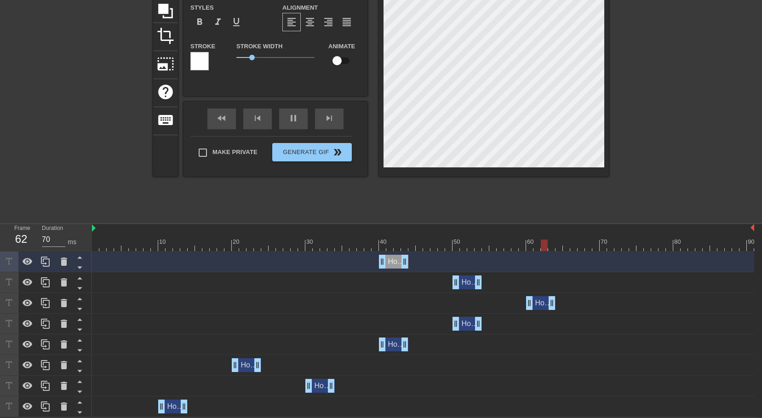
drag, startPoint x: 392, startPoint y: 303, endPoint x: 536, endPoint y: 313, distance: 144.3
click at [536, 313] on div "Howler Winter Bingo 2025 drag_handle drag_handle Howler Winter Bingo 2025 drag_…" at bounding box center [427, 335] width 670 height 166
drag, startPoint x: 465, startPoint y: 282, endPoint x: 613, endPoint y: 290, distance: 148.3
click at [613, 290] on div "Howler Winter Bingo 2025 drag_handle drag_handle" at bounding box center [423, 282] width 662 height 21
drag, startPoint x: 391, startPoint y: 260, endPoint x: 684, endPoint y: 284, distance: 293.9
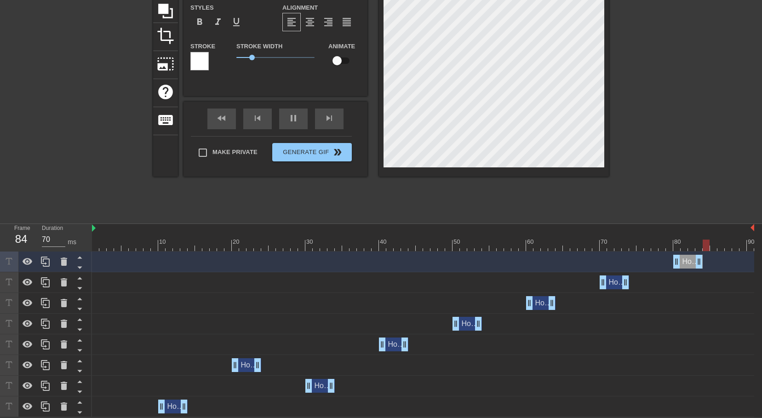
click at [684, 284] on div "Howler Winter Bingo 2025 drag_handle drag_handle Howler Winter Bingo 2025 drag_…" at bounding box center [427, 335] width 670 height 166
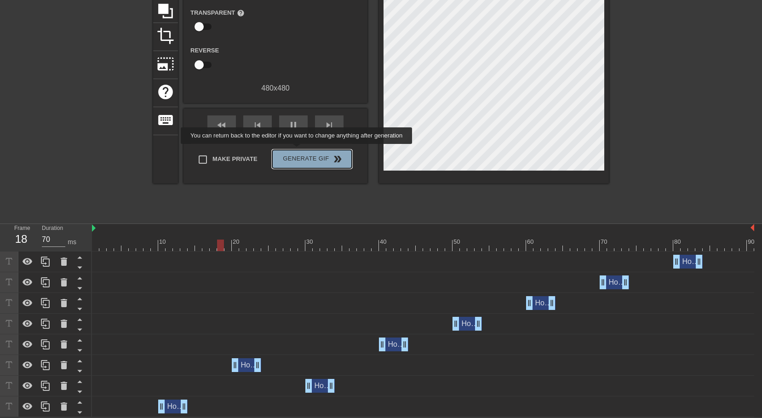
click at [298, 150] on button "Generate Gif double_arrow" at bounding box center [312, 159] width 80 height 18
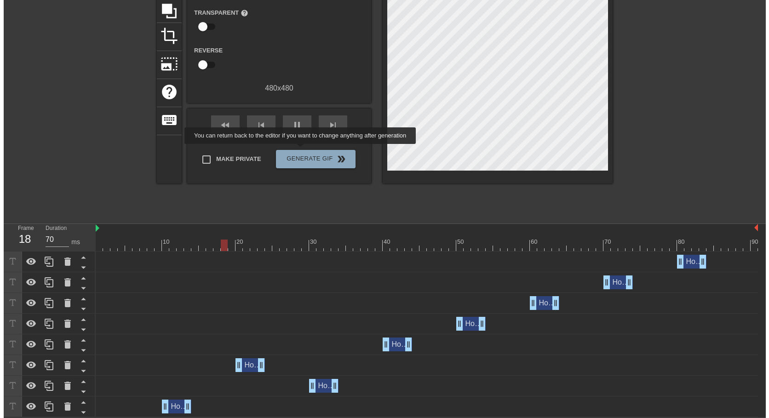
scroll to position [0, 0]
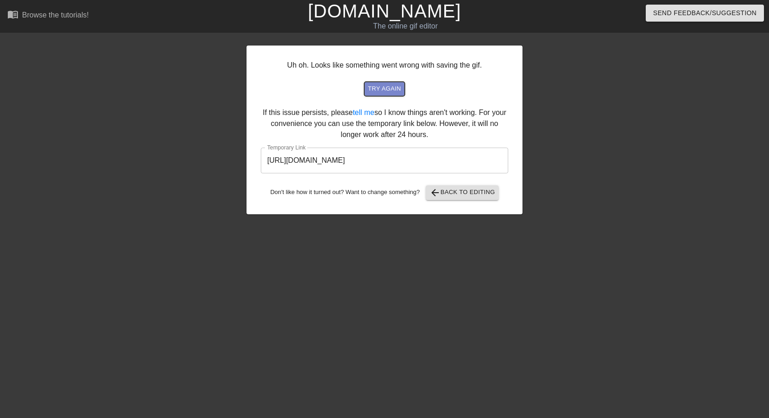
click at [386, 90] on span "try again" at bounding box center [384, 89] width 33 height 11
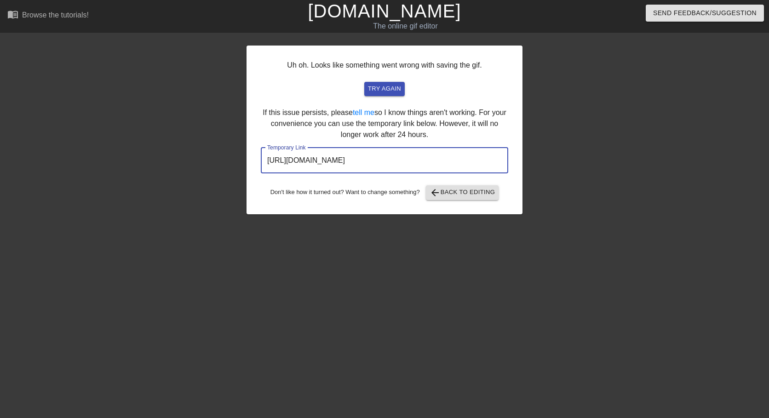
drag, startPoint x: 462, startPoint y: 159, endPoint x: 261, endPoint y: 163, distance: 201.0
click at [261, 163] on input "[URL][DOMAIN_NAME]" at bounding box center [384, 161] width 247 height 26
